Goal: Task Accomplishment & Management: Complete application form

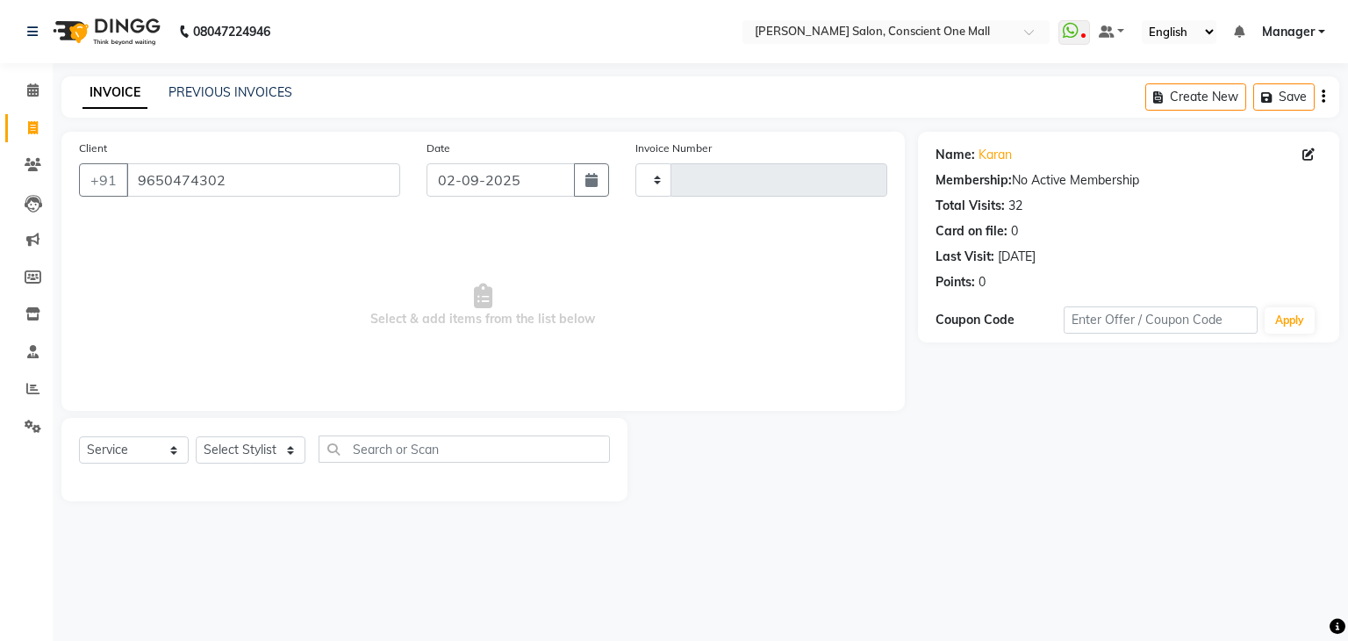
select select "service"
click at [246, 179] on input "9650474302" at bounding box center [263, 179] width 274 height 33
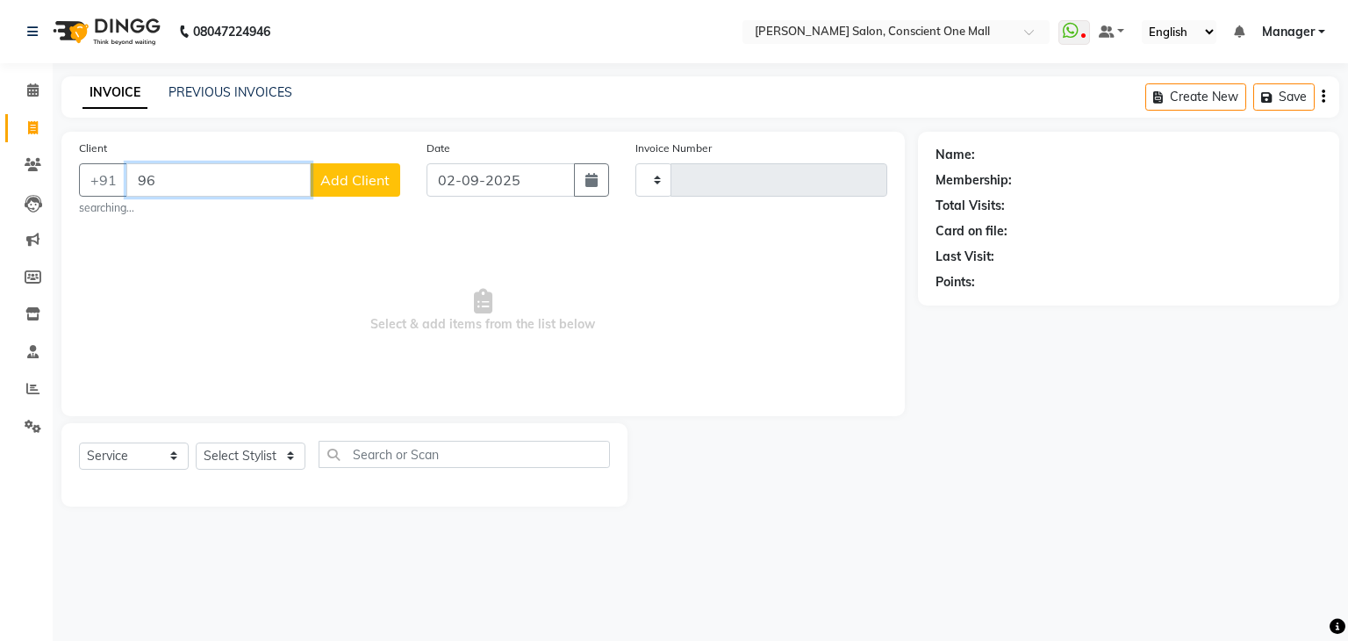
type input "9"
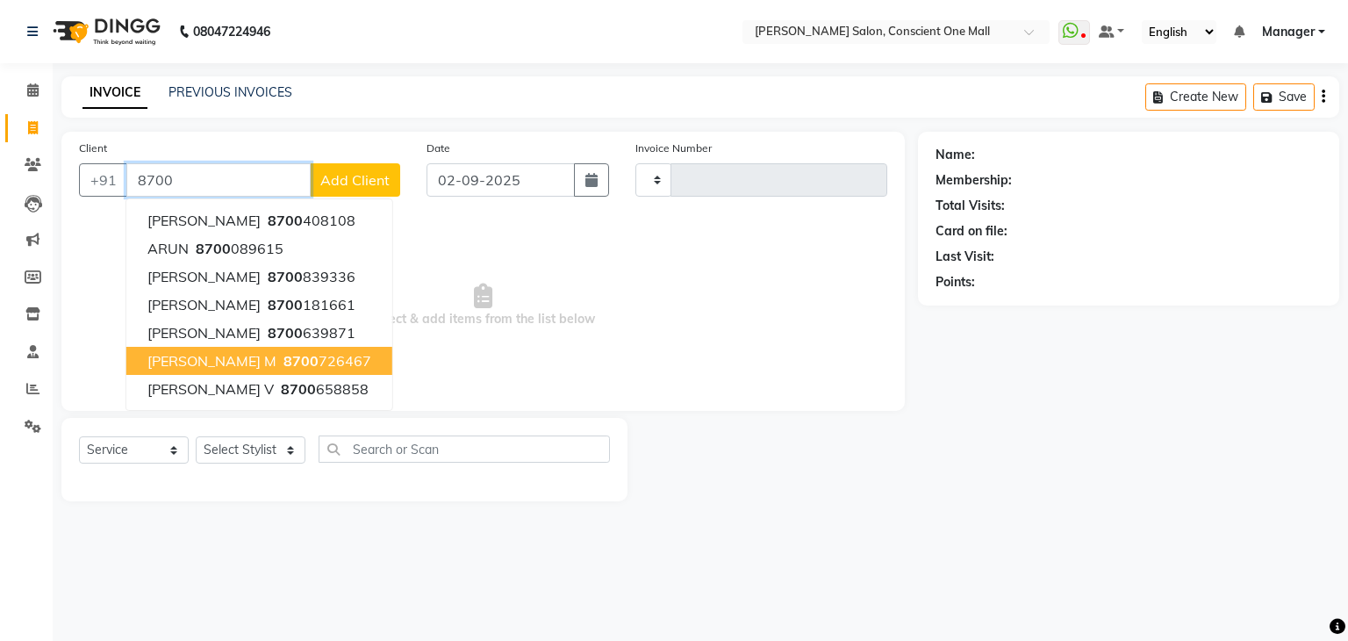
click at [204, 356] on span "MANISHA M" at bounding box center [211, 361] width 129 height 18
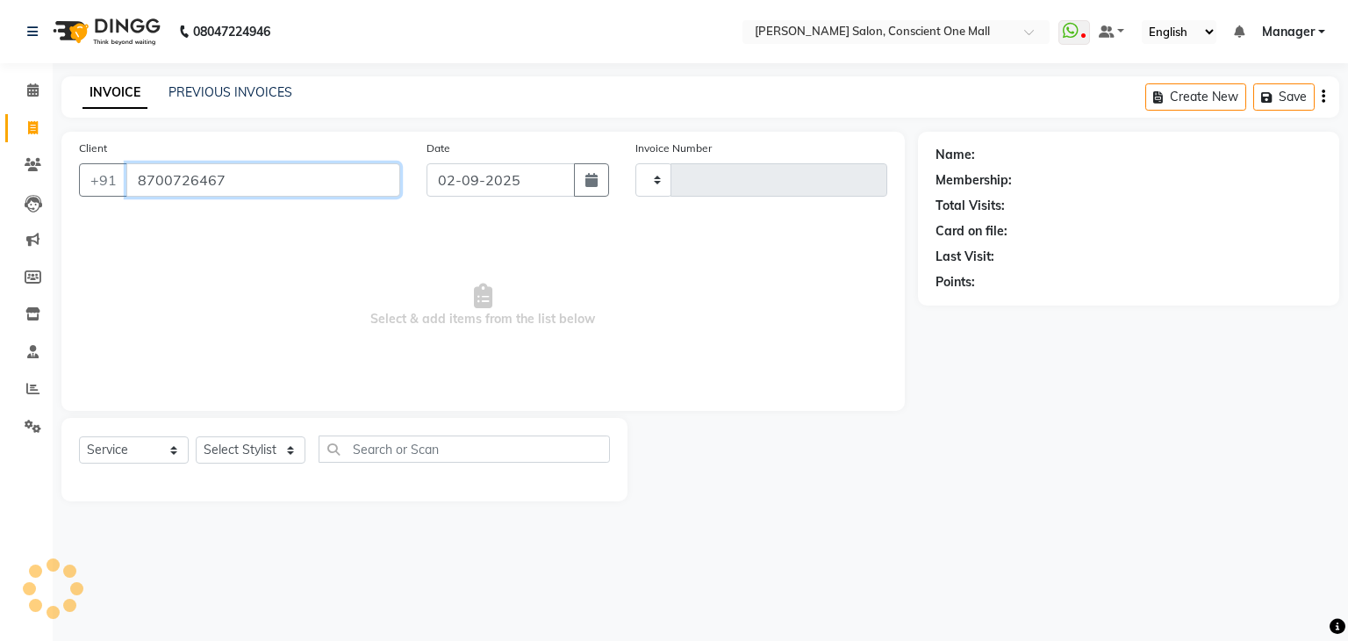
type input "8700726467"
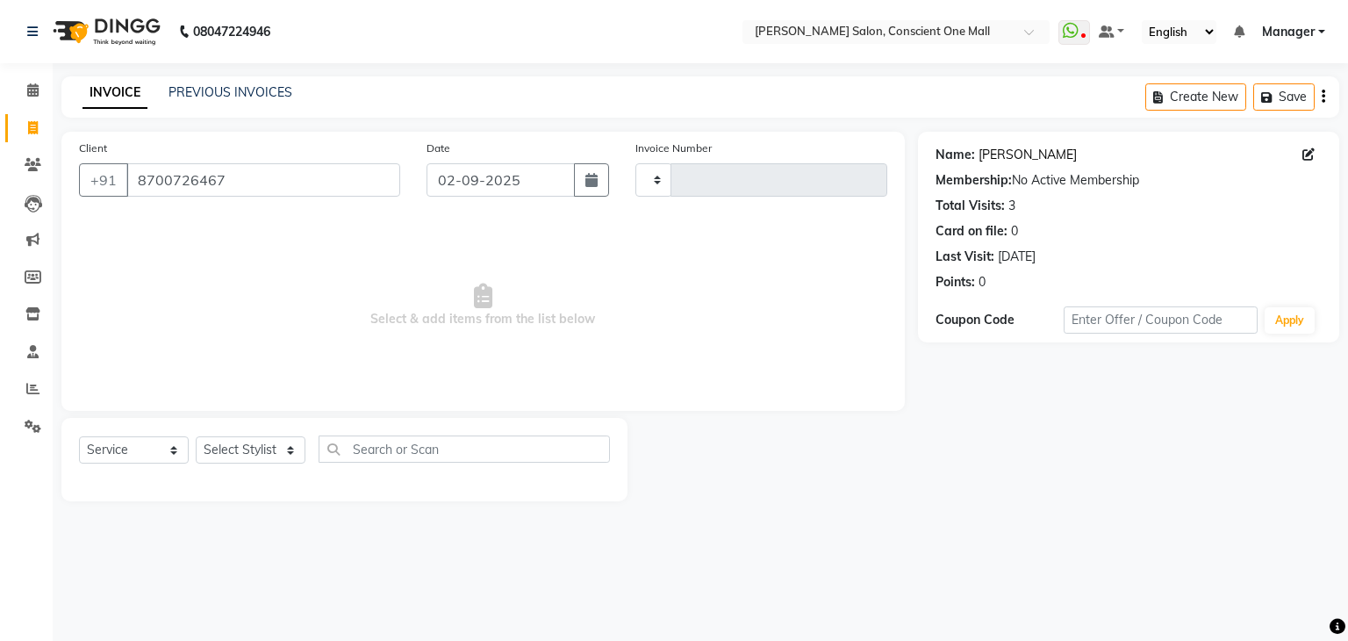
click at [993, 155] on link "Manisha M" at bounding box center [1027, 155] width 98 height 18
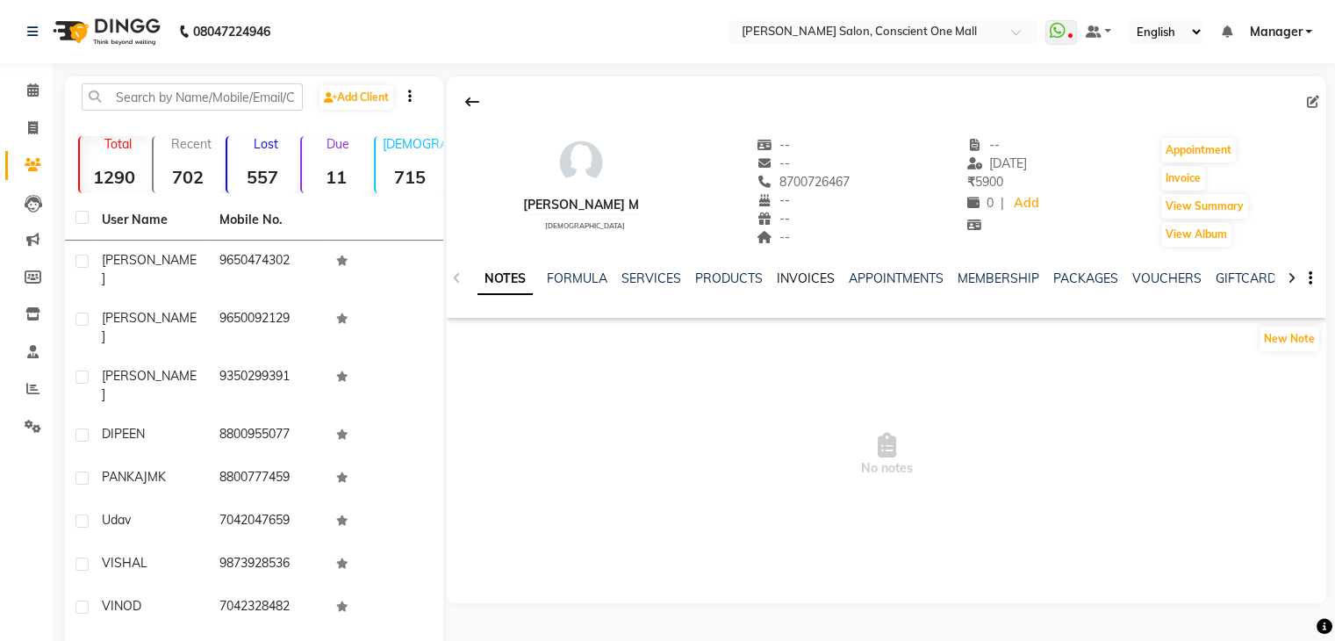
click at [798, 277] on link "INVOICES" at bounding box center [806, 278] width 58 height 16
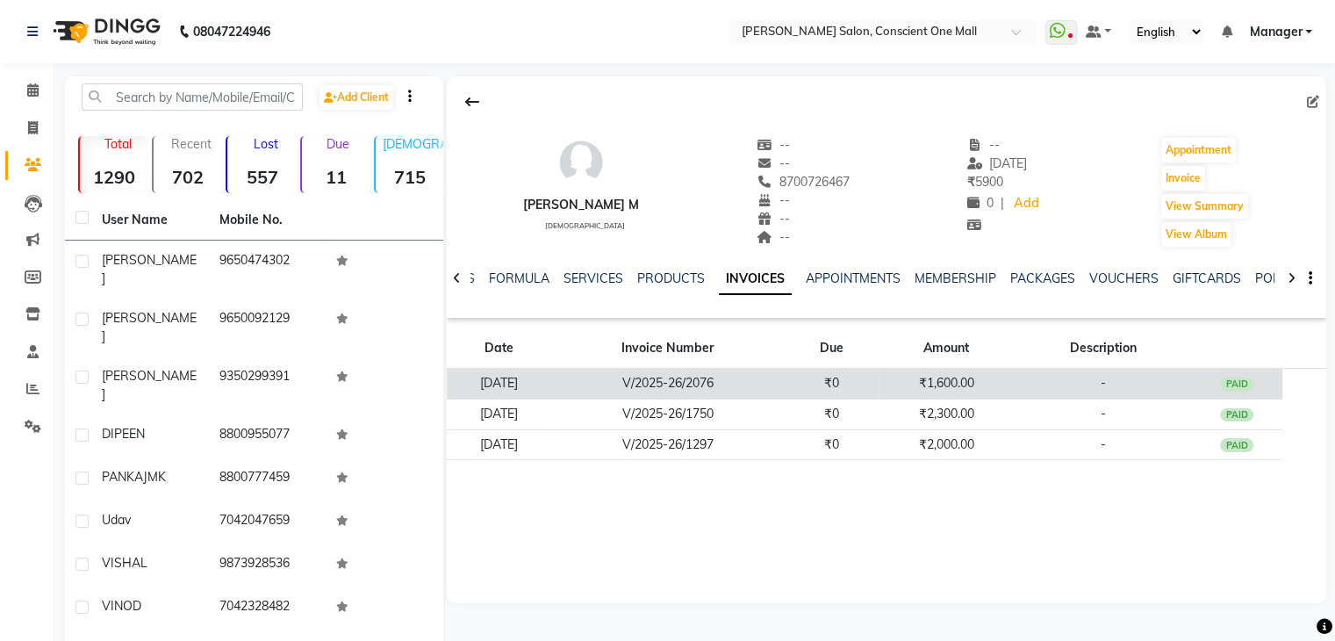
click at [716, 382] on td "V/2025-26/2076" at bounding box center [667, 384] width 234 height 31
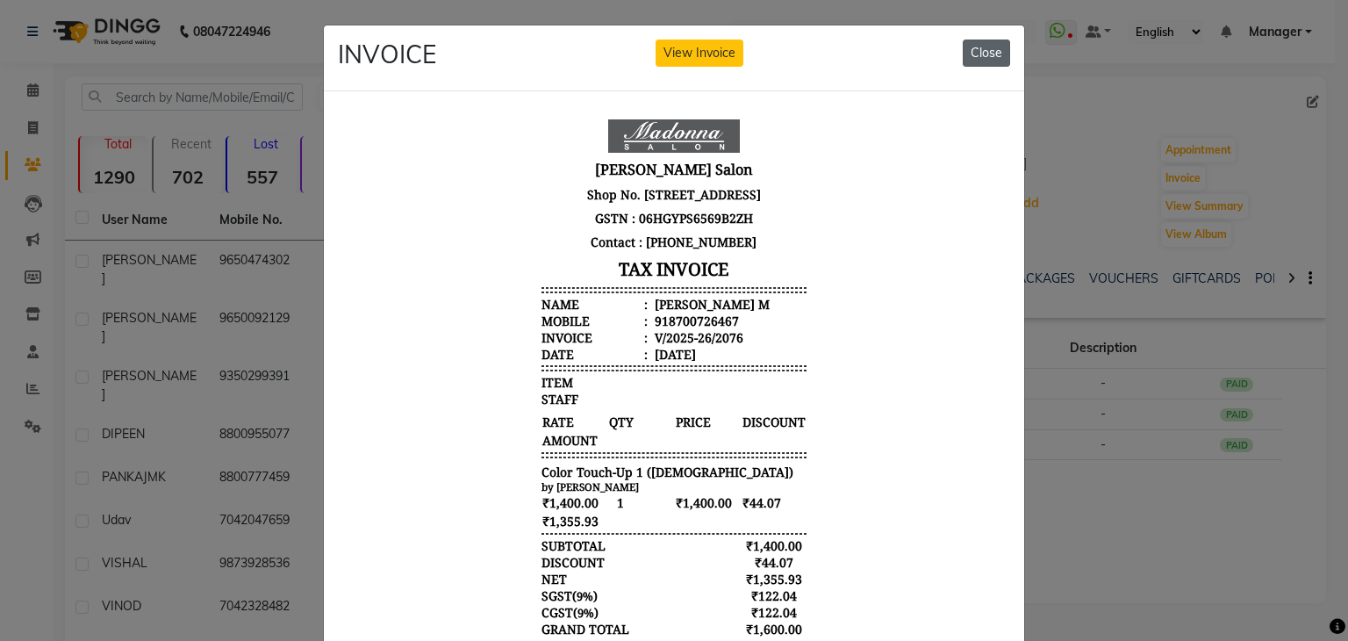
click at [979, 55] on button "Close" at bounding box center [986, 52] width 47 height 27
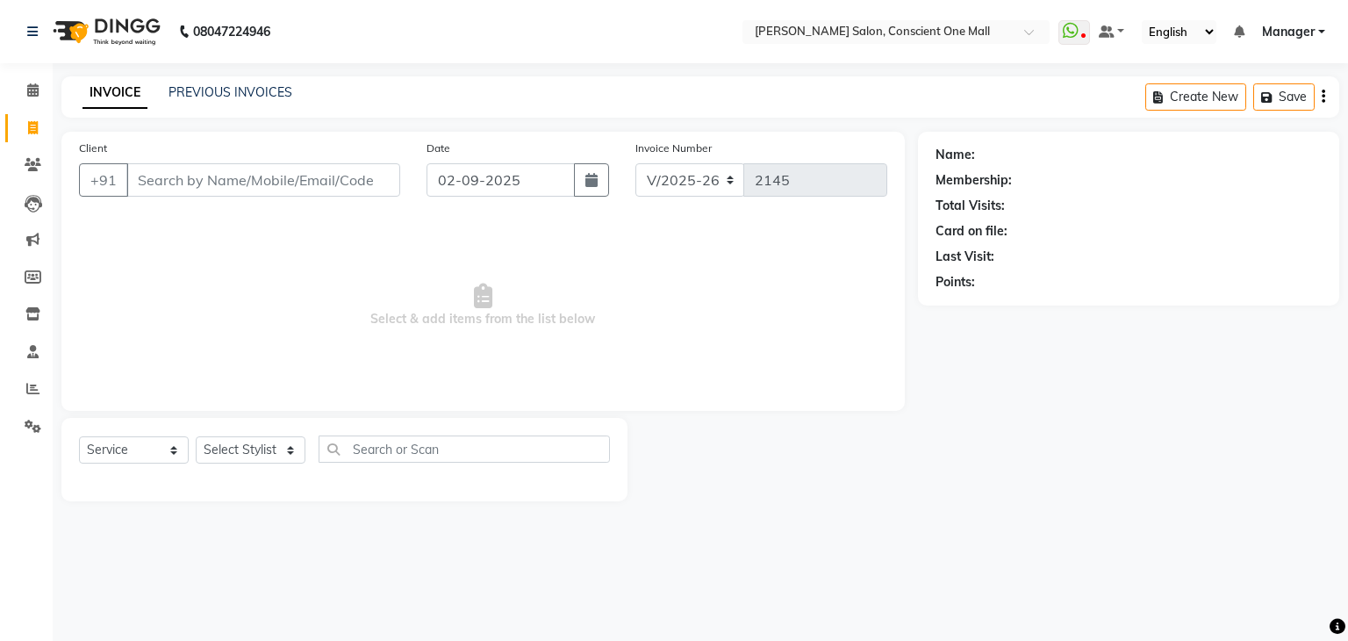
select select "7575"
select select "service"
click at [197, 183] on input "Client" at bounding box center [263, 179] width 274 height 33
type input "9560258666"
click at [369, 182] on span "Add Client" at bounding box center [354, 180] width 69 height 18
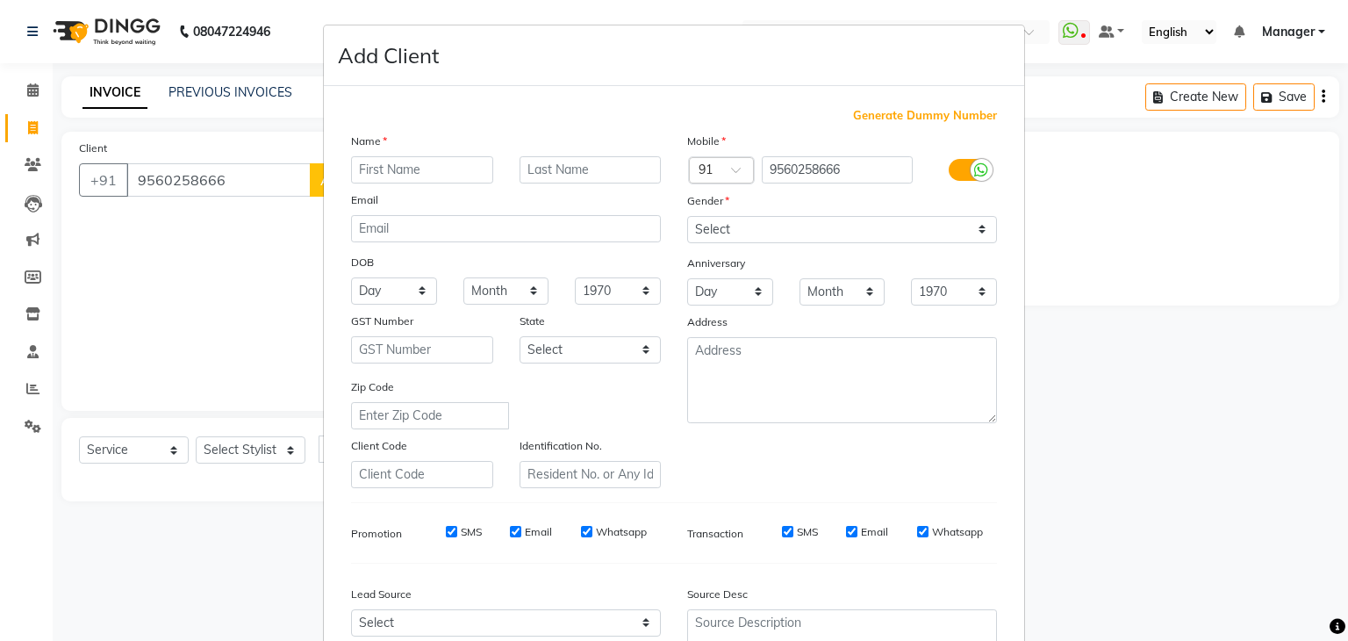
click at [383, 168] on input "text" at bounding box center [422, 169] width 142 height 27
type input "[PERSON_NAME]"
click at [714, 225] on select "Select [DEMOGRAPHIC_DATA] [DEMOGRAPHIC_DATA] Other Prefer Not To Say" at bounding box center [842, 229] width 310 height 27
select select "[DEMOGRAPHIC_DATA]"
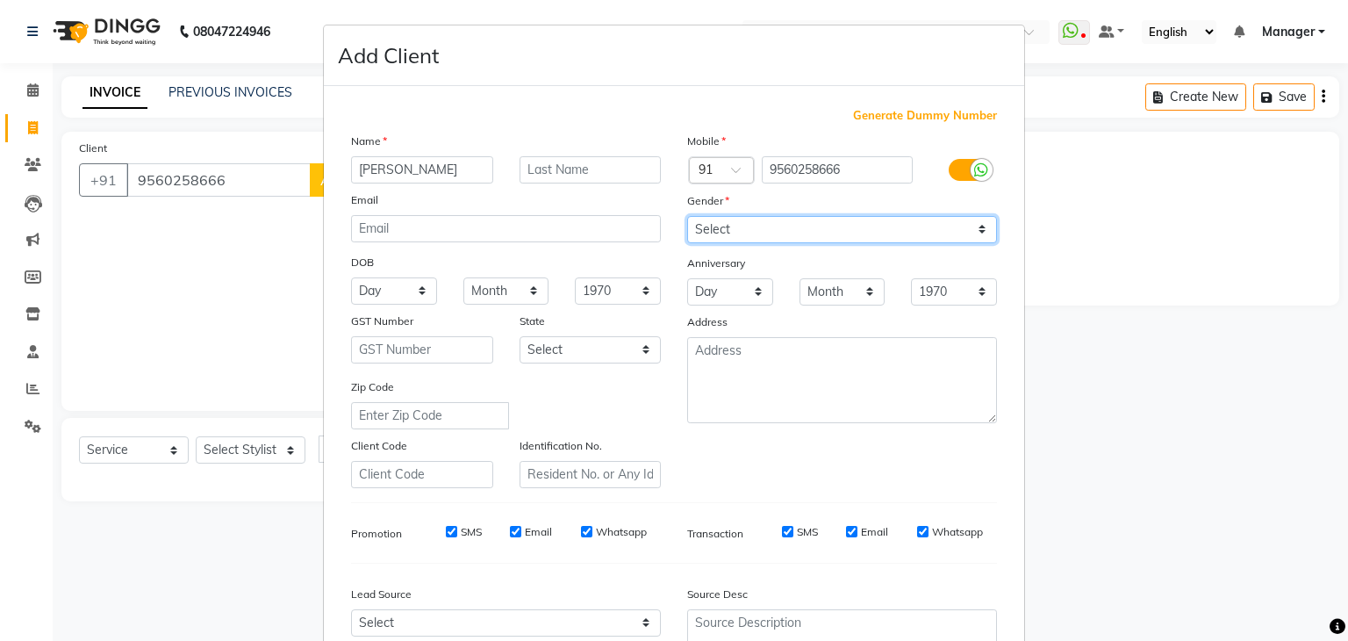
click at [687, 217] on select "Select [DEMOGRAPHIC_DATA] [DEMOGRAPHIC_DATA] Other Prefer Not To Say" at bounding box center [842, 229] width 310 height 27
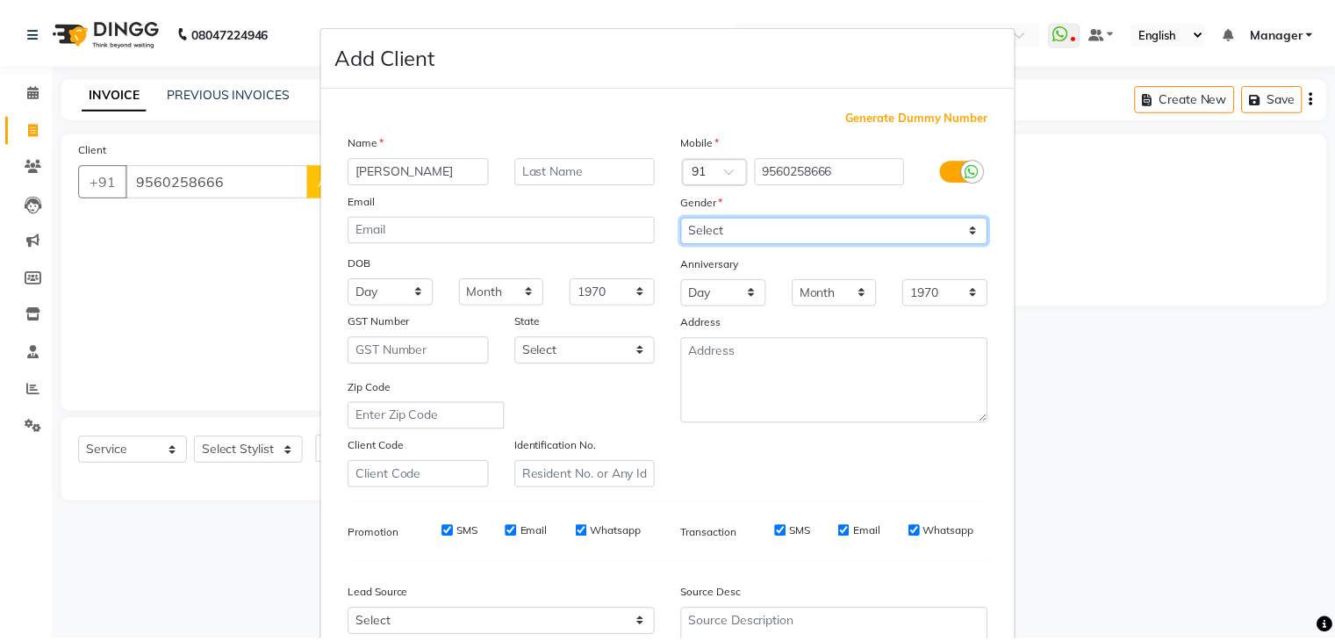
scroll to position [178, 0]
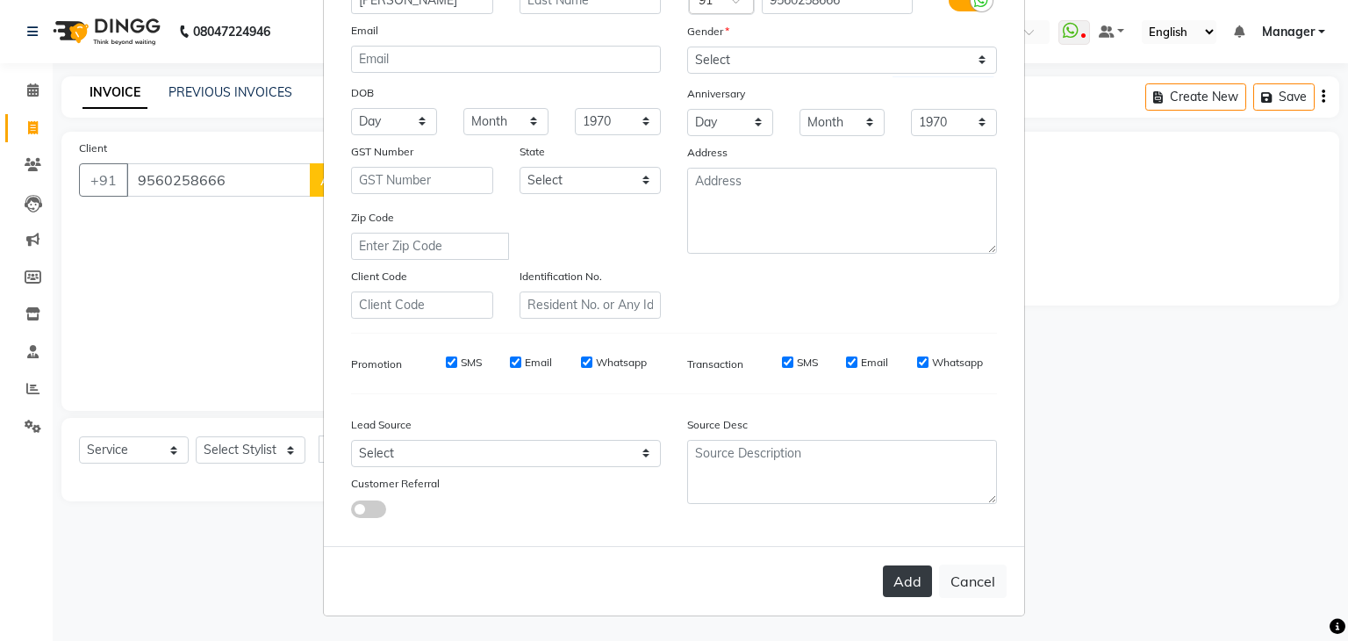
click at [897, 587] on button "Add" at bounding box center [907, 581] width 49 height 32
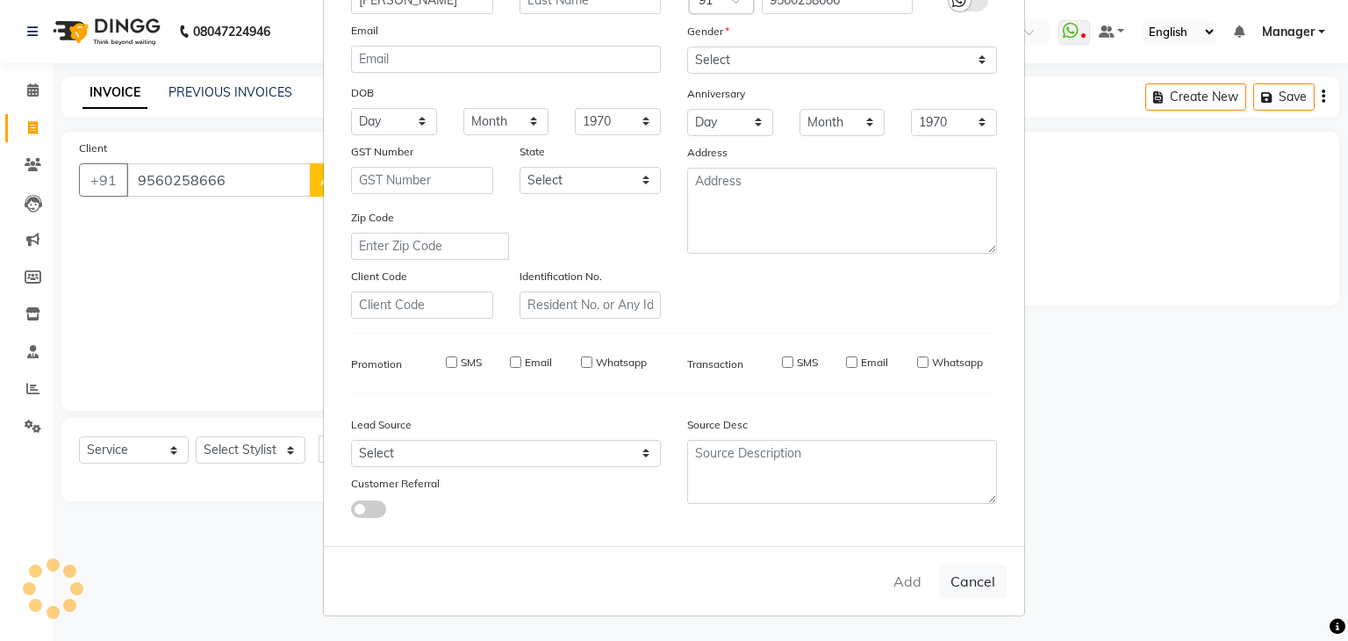
select select
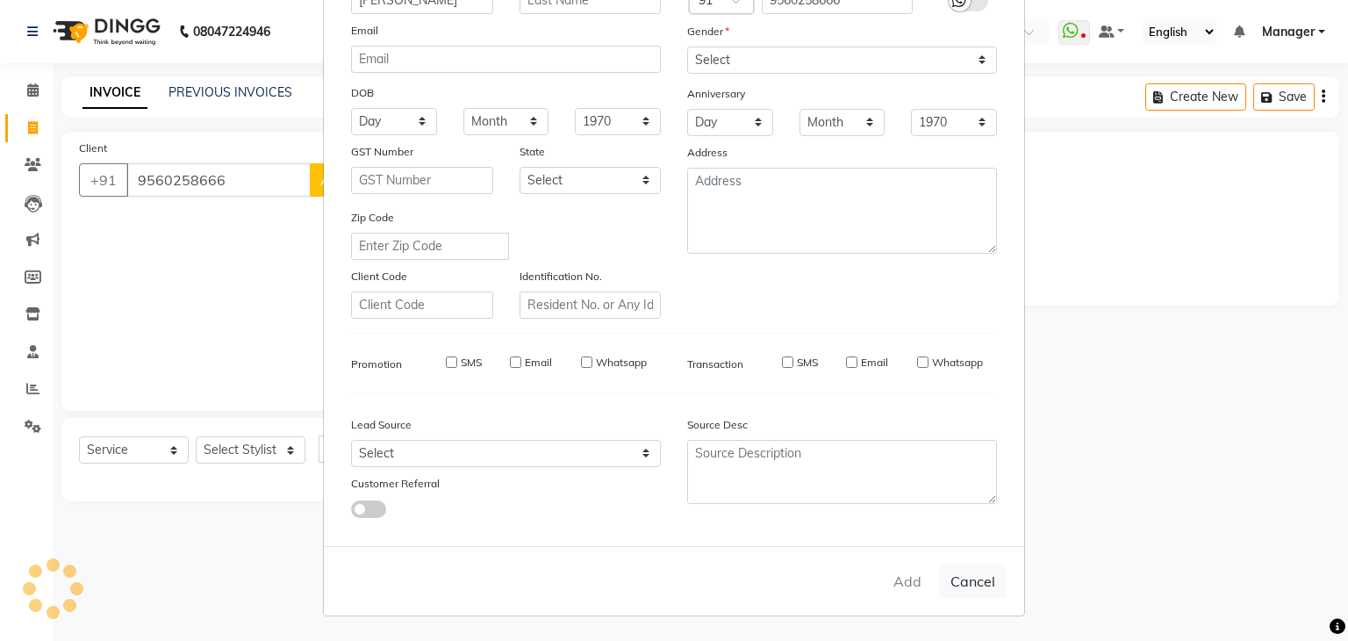
select select
checkbox input "false"
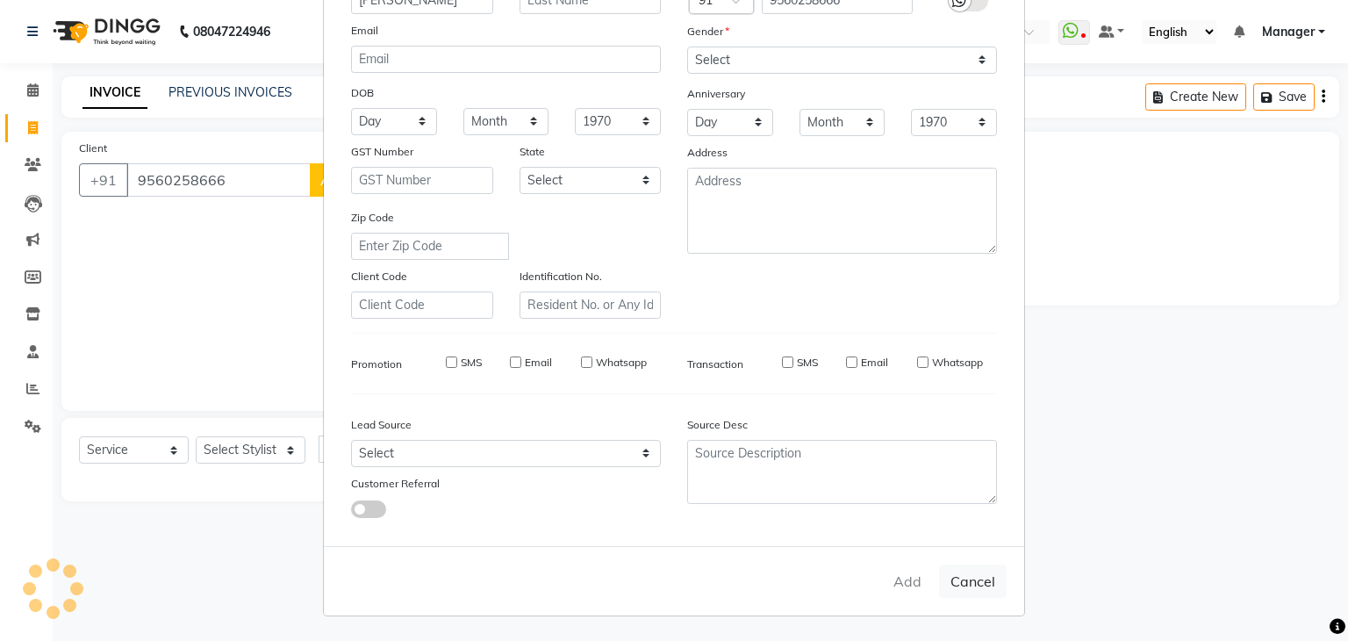
checkbox input "false"
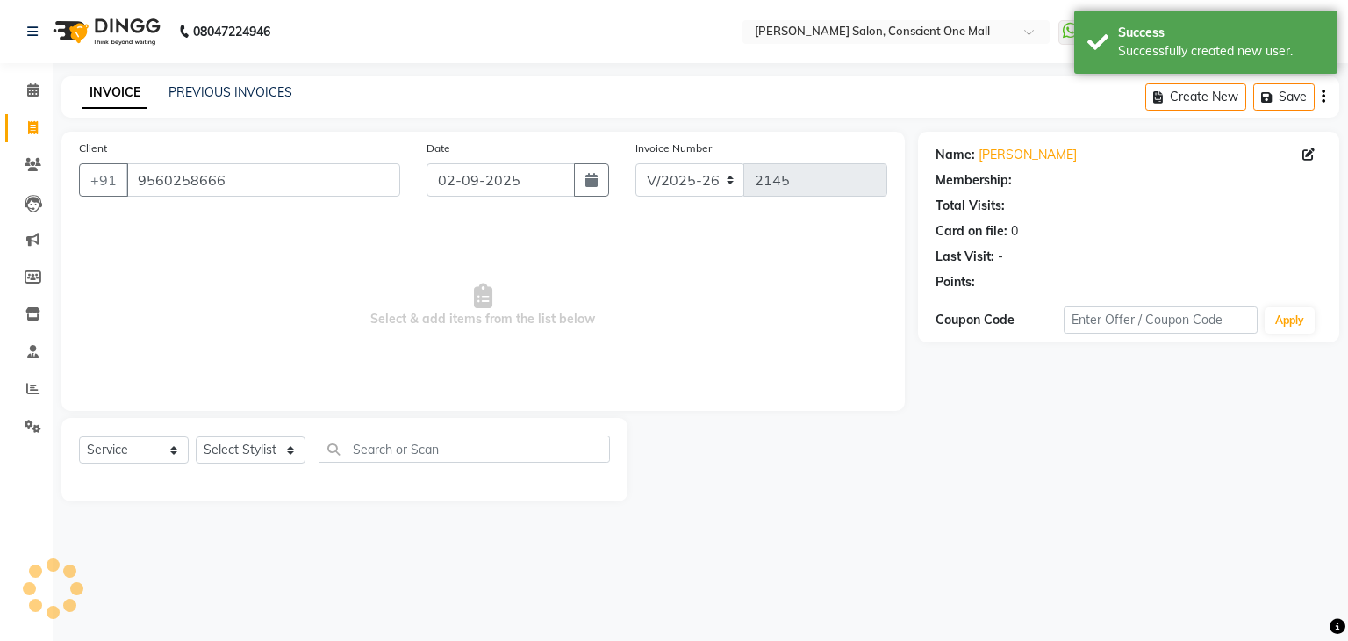
drag, startPoint x: 897, startPoint y: 587, endPoint x: 691, endPoint y: 610, distance: 206.6
click at [691, 610] on div "08047224946 Select Location × [PERSON_NAME] Salon, Conscient One Mall WhatsApp …" at bounding box center [674, 320] width 1348 height 641
click at [245, 454] on select "Select Stylist [PERSON_NAME] AMIT [PERSON_NAME] [PERSON_NAME] [PERSON_NAME] [PE…" at bounding box center [251, 449] width 110 height 27
select select "67299"
click at [196, 437] on select "Select Stylist [PERSON_NAME] AMIT [PERSON_NAME] [PERSON_NAME] [PERSON_NAME] [PE…" at bounding box center [251, 449] width 110 height 27
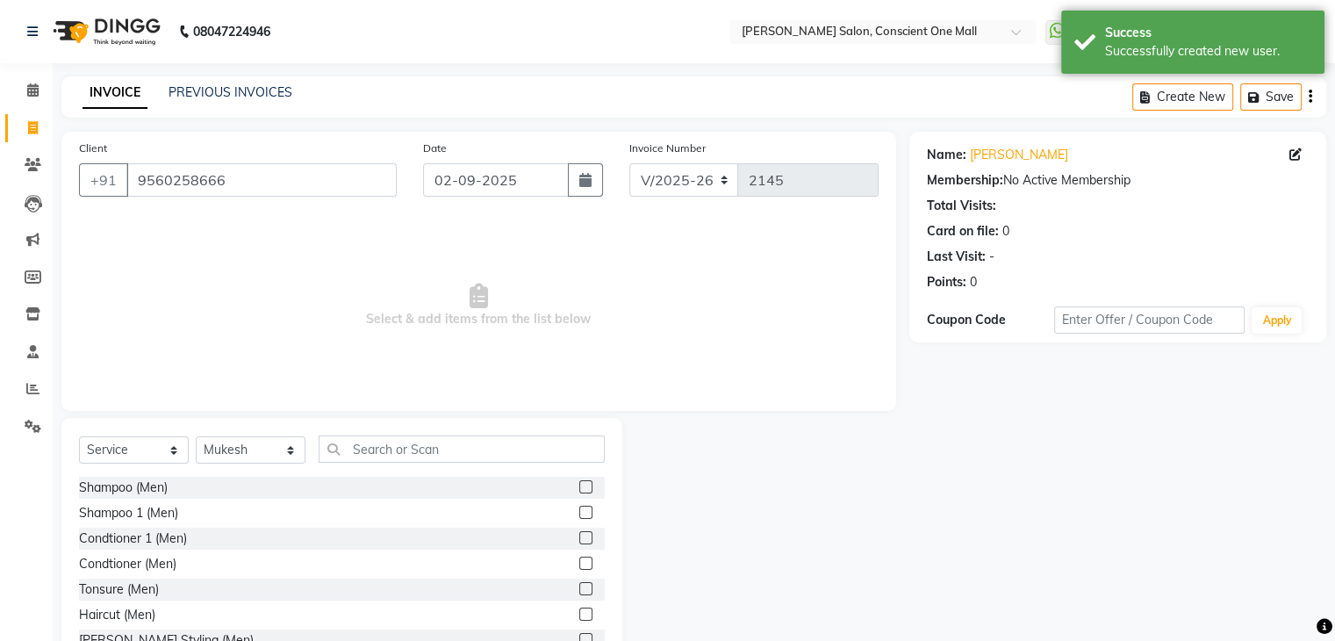
click at [579, 615] on label at bounding box center [585, 613] width 13 height 13
click at [579, 615] on input "checkbox" at bounding box center [584, 614] width 11 height 11
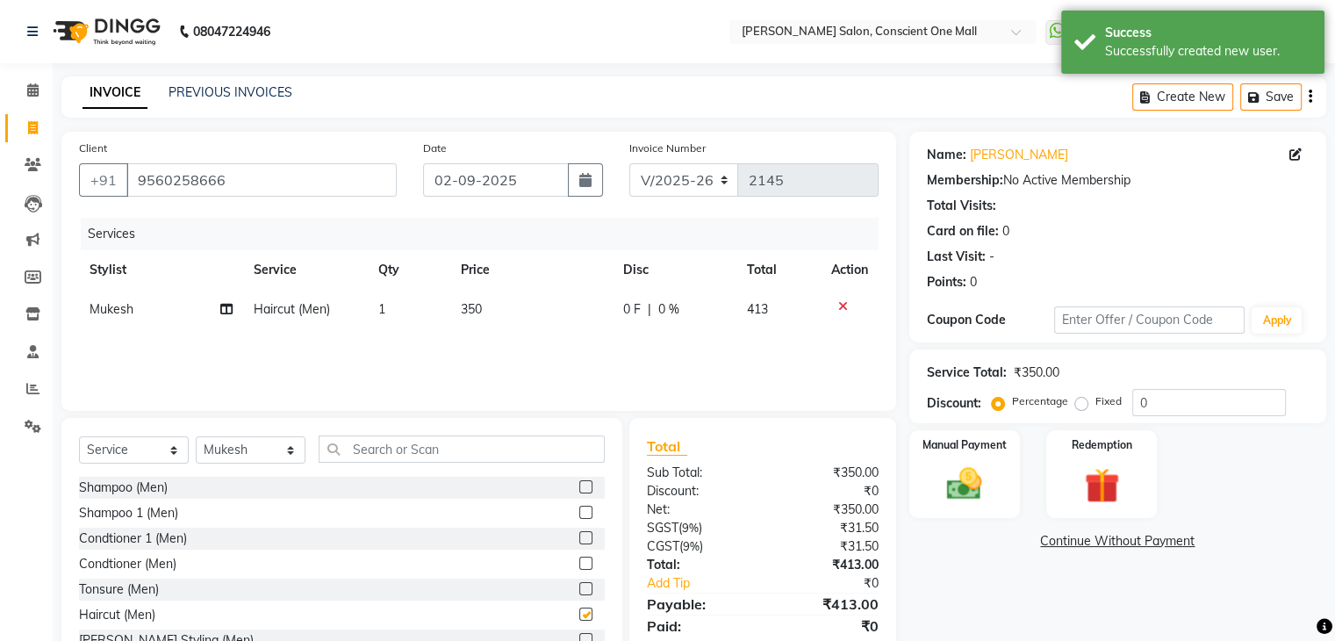
checkbox input "false"
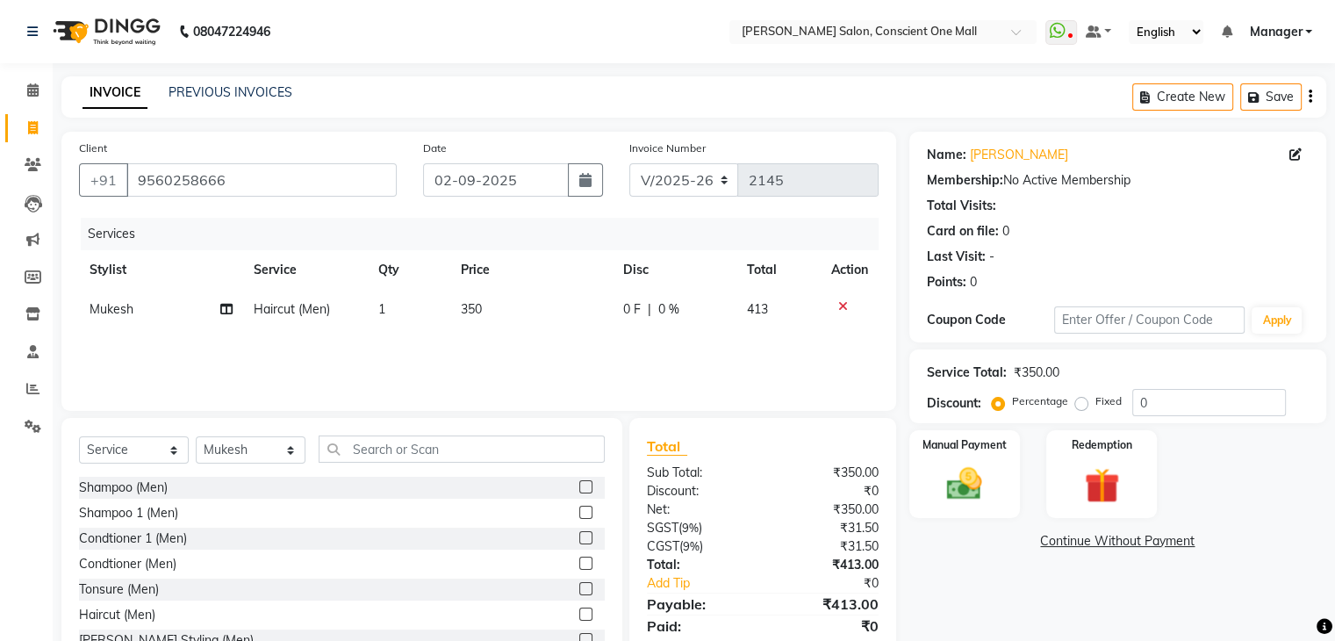
click at [1095, 402] on label "Fixed" at bounding box center [1108, 401] width 26 height 16
click at [1081, 402] on input "Fixed" at bounding box center [1084, 401] width 12 height 12
radio input "true"
click at [1180, 404] on input "0" at bounding box center [1209, 402] width 154 height 27
type input "3"
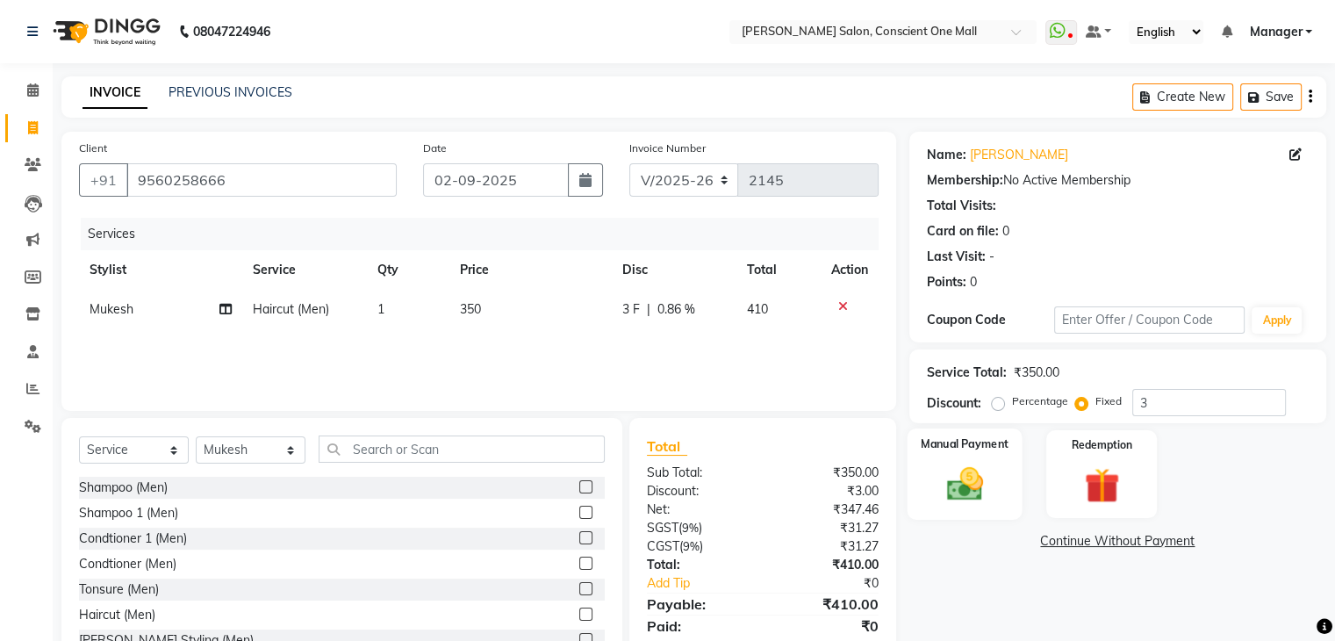
click at [977, 466] on img at bounding box center [963, 484] width 59 height 42
click at [1087, 538] on span "CASH" at bounding box center [1099, 542] width 38 height 20
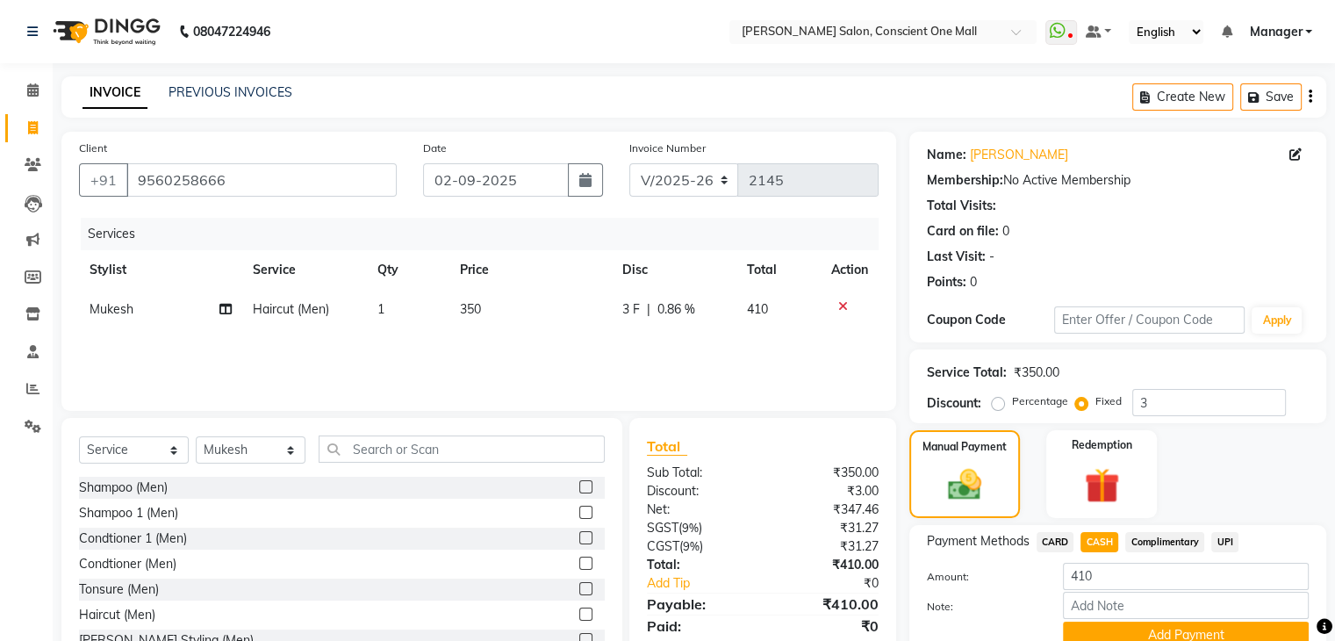
scroll to position [78, 0]
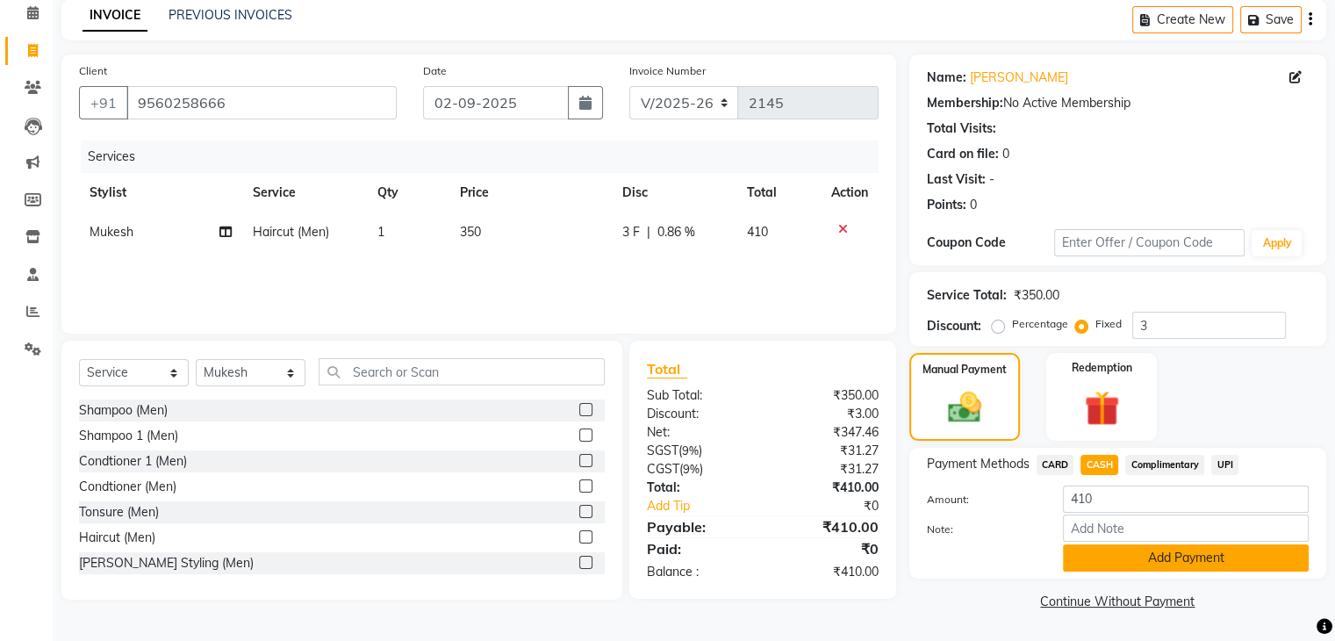
click at [1133, 556] on button "Add Payment" at bounding box center [1186, 557] width 246 height 27
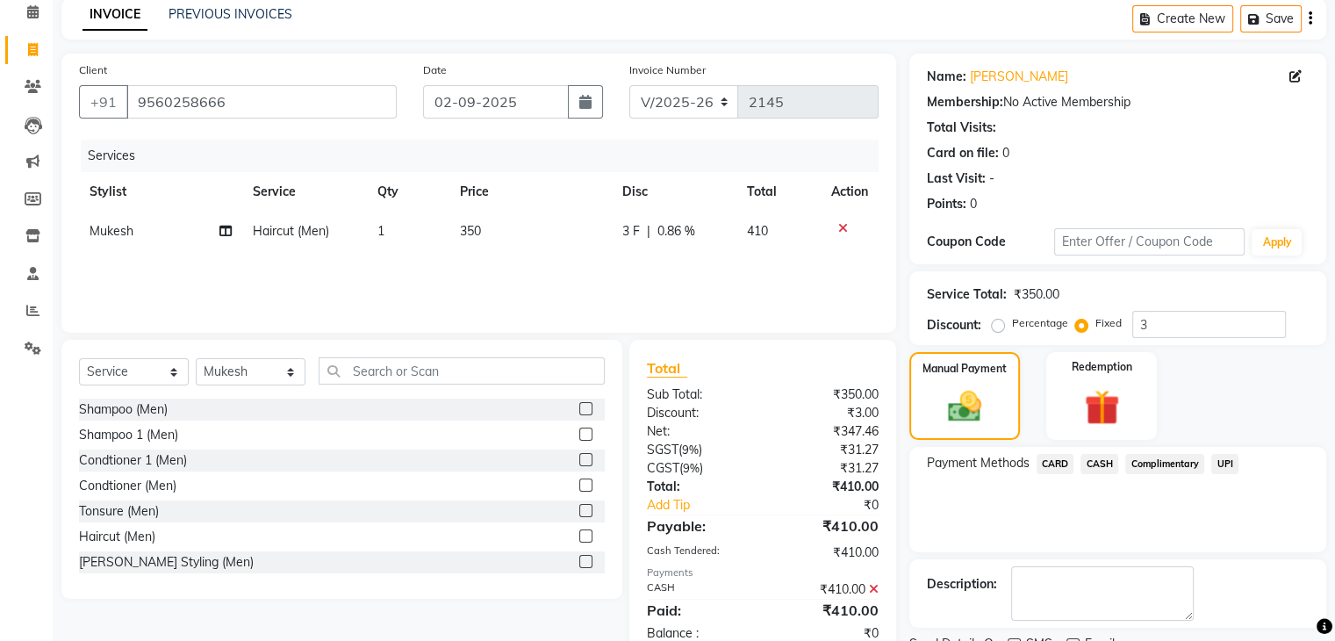
scroll to position [150, 0]
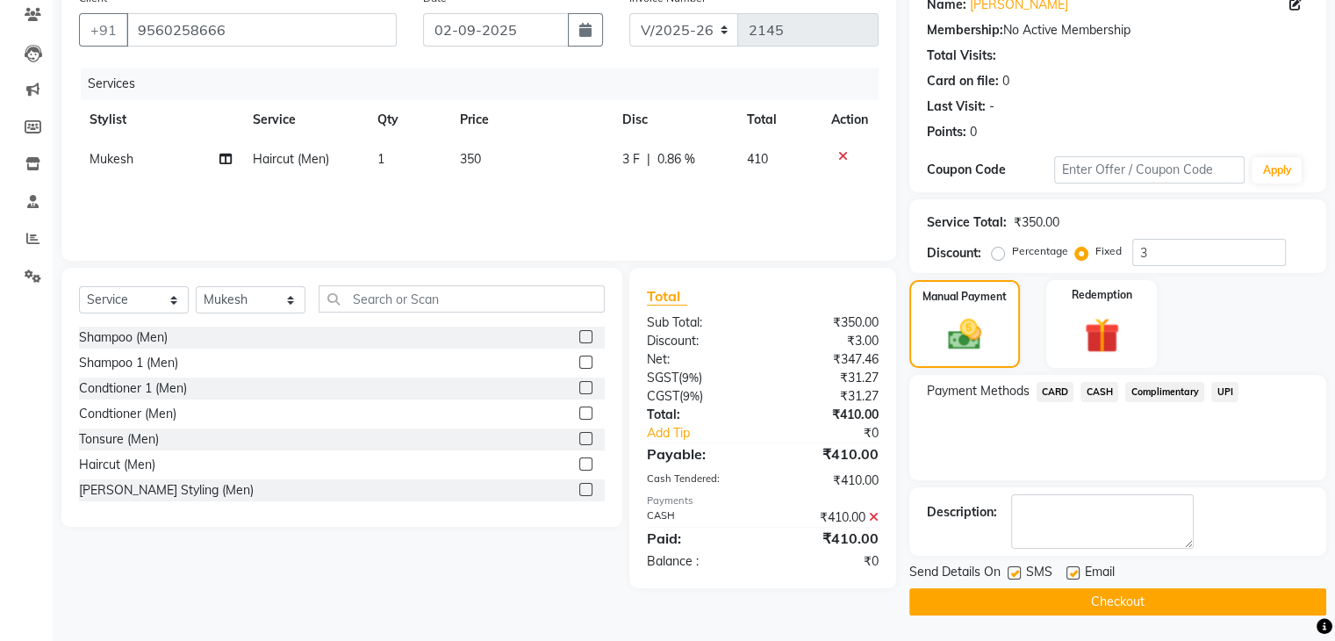
click at [1117, 599] on button "Checkout" at bounding box center [1117, 601] width 417 height 27
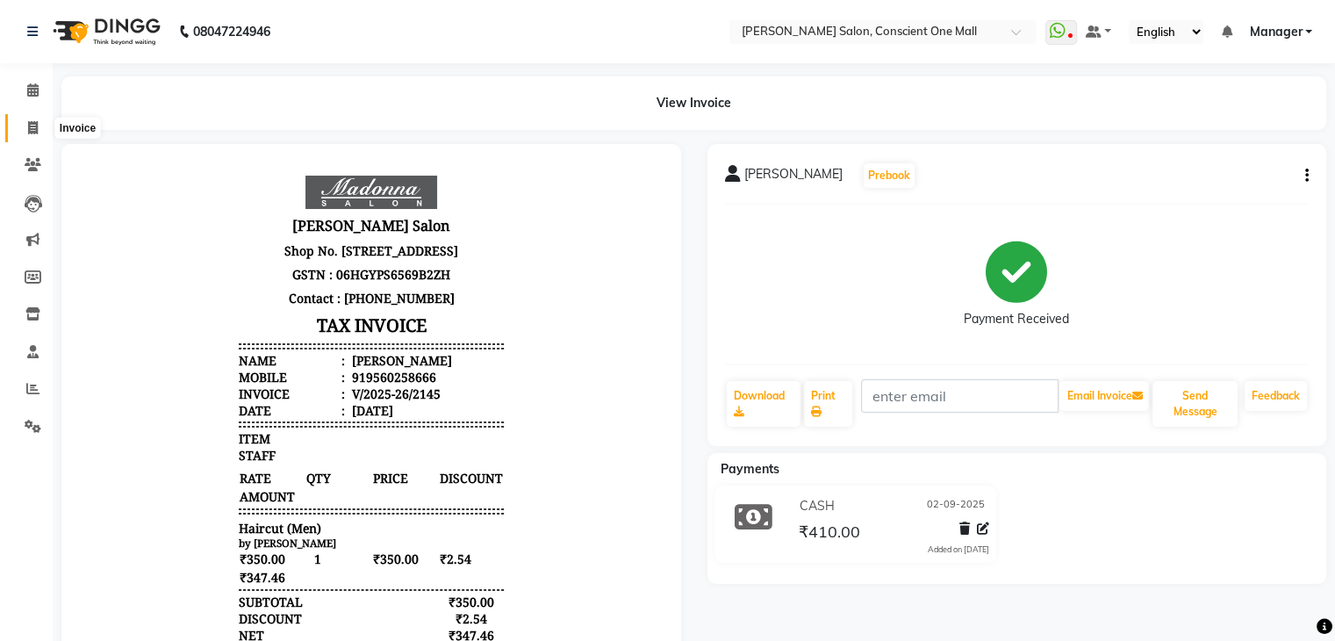
click at [32, 122] on icon at bounding box center [33, 127] width 10 height 13
select select "service"
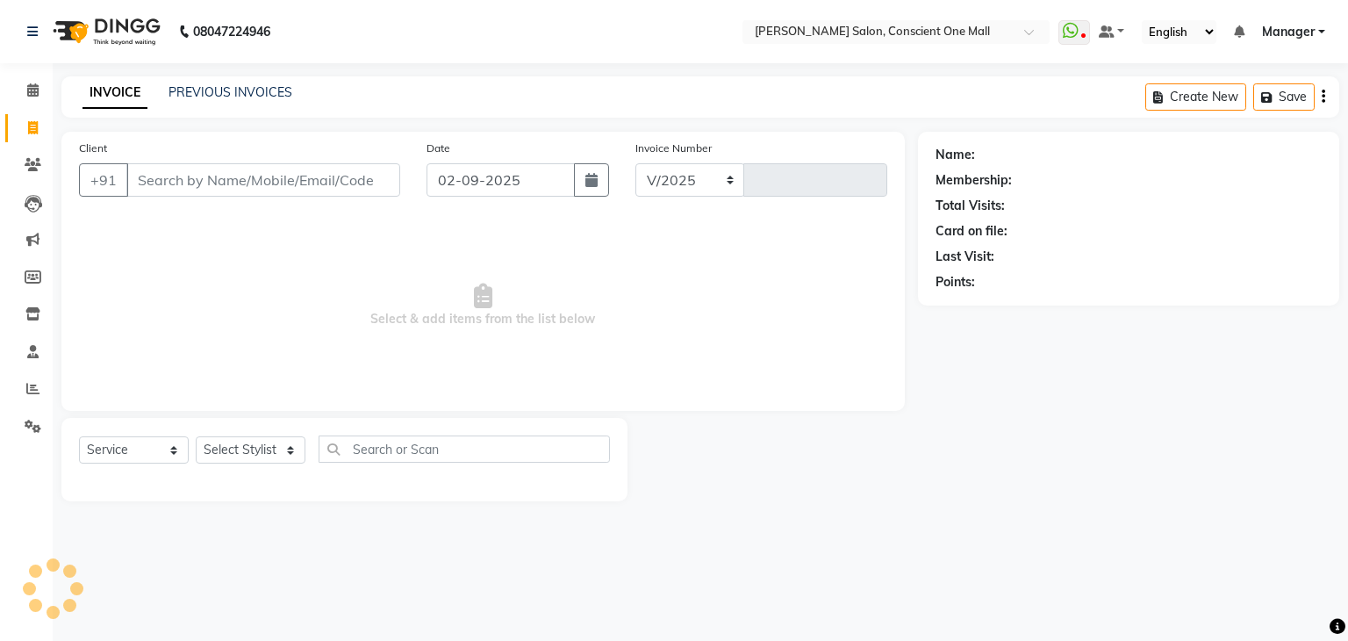
select select "7575"
type input "2146"
